Goal: Use online tool/utility: Utilize a website feature to perform a specific function

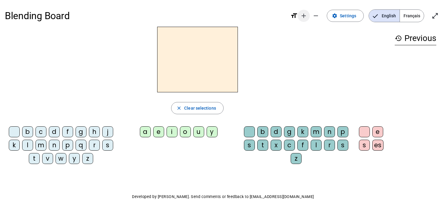
click at [305, 16] on mat-icon "add" at bounding box center [303, 15] width 7 height 7
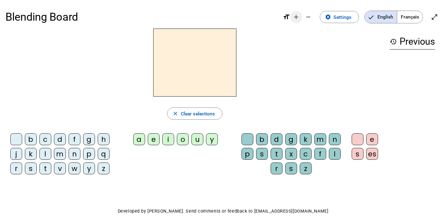
click at [298, 17] on mat-icon "add" at bounding box center [296, 16] width 7 height 7
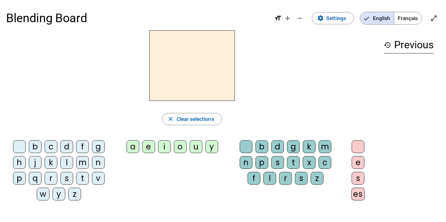
click at [279, 18] on mat-icon "format_size" at bounding box center [278, 18] width 7 height 7
click at [285, 19] on mat-icon "add" at bounding box center [287, 18] width 7 height 7
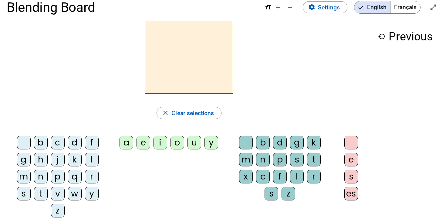
scroll to position [12, 0]
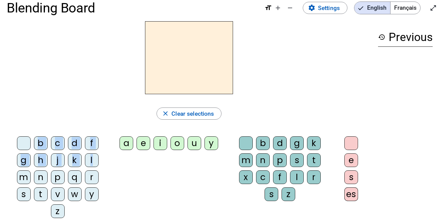
drag, startPoint x: 93, startPoint y: 156, endPoint x: 135, endPoint y: 70, distance: 95.5
click at [135, 70] on div "close Clear selections b c d f g h j k l m n p q r s t v w y z a e i o u y b d …" at bounding box center [189, 123] width 365 height 204
click at [94, 162] on div "l" at bounding box center [92, 160] width 14 height 14
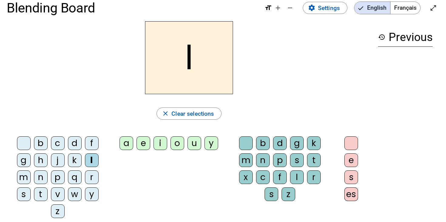
click at [128, 142] on div "a" at bounding box center [127, 143] width 14 height 14
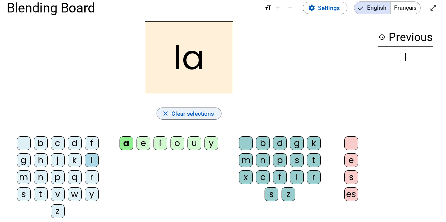
click at [211, 112] on span "Clear selections" at bounding box center [193, 114] width 43 height 10
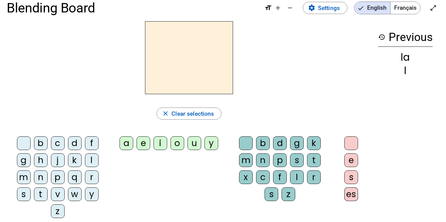
click at [382, 37] on mat-icon "history" at bounding box center [381, 36] width 7 height 7
click at [407, 66] on div "l" at bounding box center [405, 71] width 55 height 10
click at [406, 68] on div "l" at bounding box center [405, 71] width 55 height 10
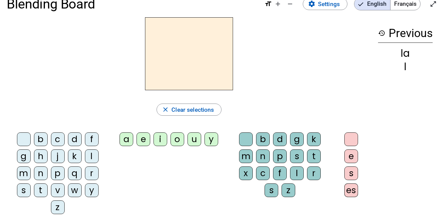
scroll to position [0, 0]
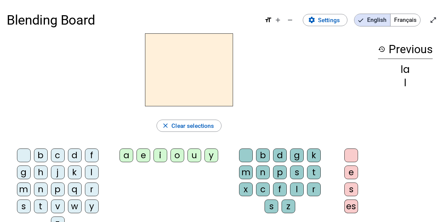
click at [382, 48] on mat-icon "history" at bounding box center [381, 49] width 7 height 7
click at [382, 49] on mat-icon "history" at bounding box center [381, 49] width 7 height 7
click at [338, 22] on span "Settings" at bounding box center [329, 20] width 22 height 10
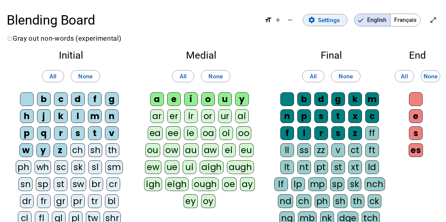
click at [338, 22] on span "Settings" at bounding box center [329, 20] width 22 height 10
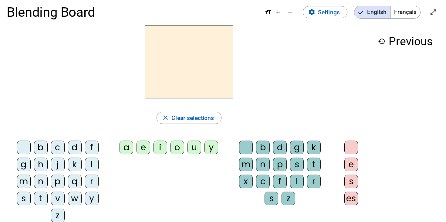
scroll to position [7, 0]
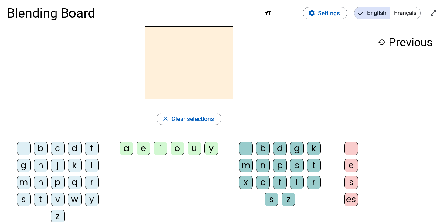
click at [126, 150] on div "a" at bounding box center [127, 149] width 14 height 14
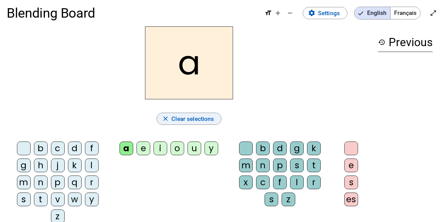
click at [191, 120] on span "Clear selections" at bounding box center [193, 119] width 43 height 10
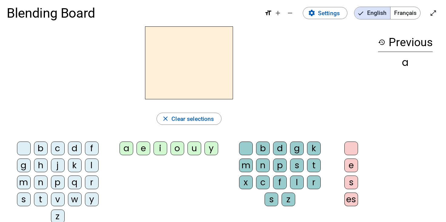
click at [145, 146] on div "e" at bounding box center [144, 149] width 14 height 14
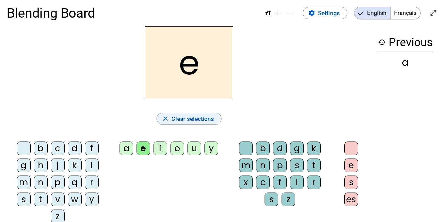
click at [194, 121] on span "Clear selections" at bounding box center [193, 119] width 43 height 10
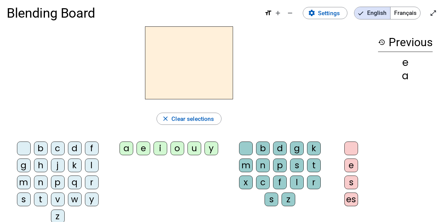
click at [197, 146] on div "u" at bounding box center [195, 149] width 14 height 14
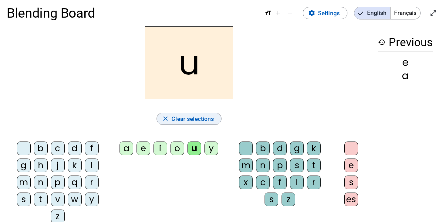
click at [193, 121] on span "Clear selections" at bounding box center [193, 119] width 43 height 10
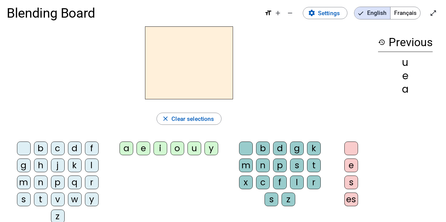
click at [94, 165] on div "l" at bounding box center [92, 166] width 14 height 14
click at [125, 150] on div "a" at bounding box center [127, 149] width 14 height 14
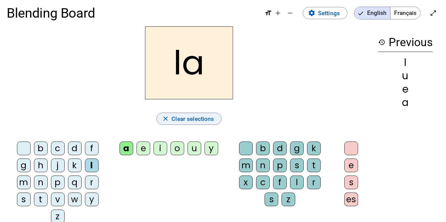
click at [183, 121] on span "Clear selections" at bounding box center [193, 119] width 43 height 10
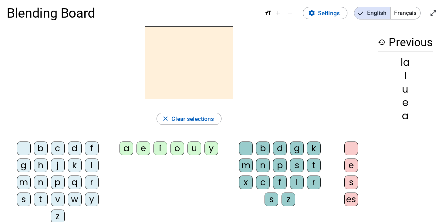
click at [42, 199] on div "t" at bounding box center [41, 200] width 14 height 14
click at [129, 149] on div "a" at bounding box center [127, 149] width 14 height 14
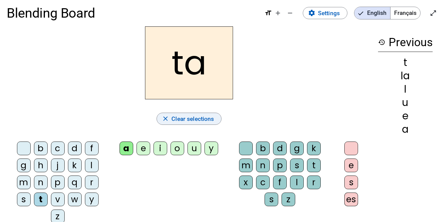
click at [188, 120] on span "Clear selections" at bounding box center [193, 119] width 43 height 10
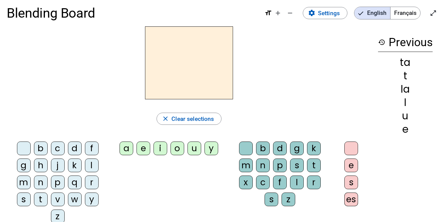
click at [43, 199] on div "t" at bounding box center [41, 200] width 14 height 14
click at [197, 144] on div "u" at bounding box center [195, 149] width 14 height 14
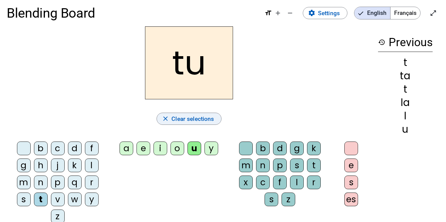
click at [192, 119] on span "Clear selections" at bounding box center [193, 119] width 43 height 10
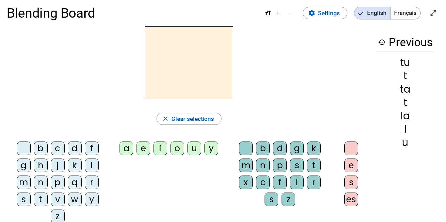
click at [59, 200] on div "v" at bounding box center [58, 200] width 14 height 14
click at [196, 146] on div "u" at bounding box center [195, 149] width 14 height 14
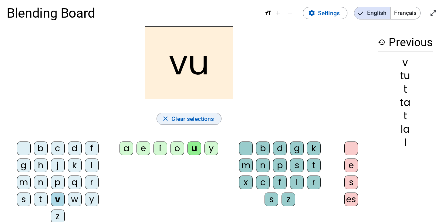
click at [196, 120] on span "Clear selections" at bounding box center [193, 119] width 43 height 10
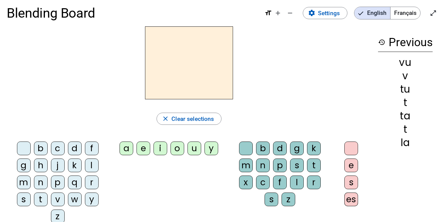
click at [56, 199] on div "v" at bounding box center [58, 200] width 14 height 14
click at [125, 151] on div "a" at bounding box center [127, 149] width 14 height 14
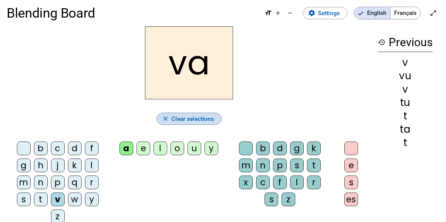
click at [188, 119] on span "Clear selections" at bounding box center [193, 119] width 43 height 10
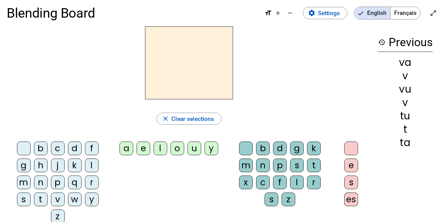
click at [60, 198] on div "v" at bounding box center [58, 200] width 14 height 14
click at [144, 150] on div "e" at bounding box center [144, 149] width 14 height 14
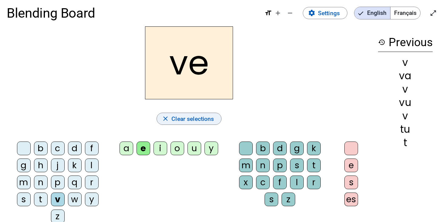
click at [185, 118] on span "Clear selections" at bounding box center [193, 119] width 43 height 10
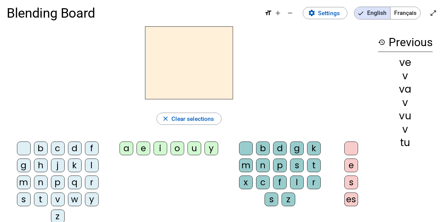
click at [382, 42] on mat-icon "history" at bounding box center [381, 42] width 7 height 7
click at [399, 18] on span "Français" at bounding box center [406, 13] width 30 height 12
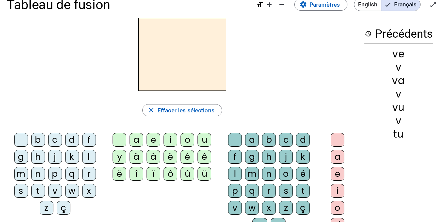
scroll to position [12, 0]
